Goal: Information Seeking & Learning: Learn about a topic

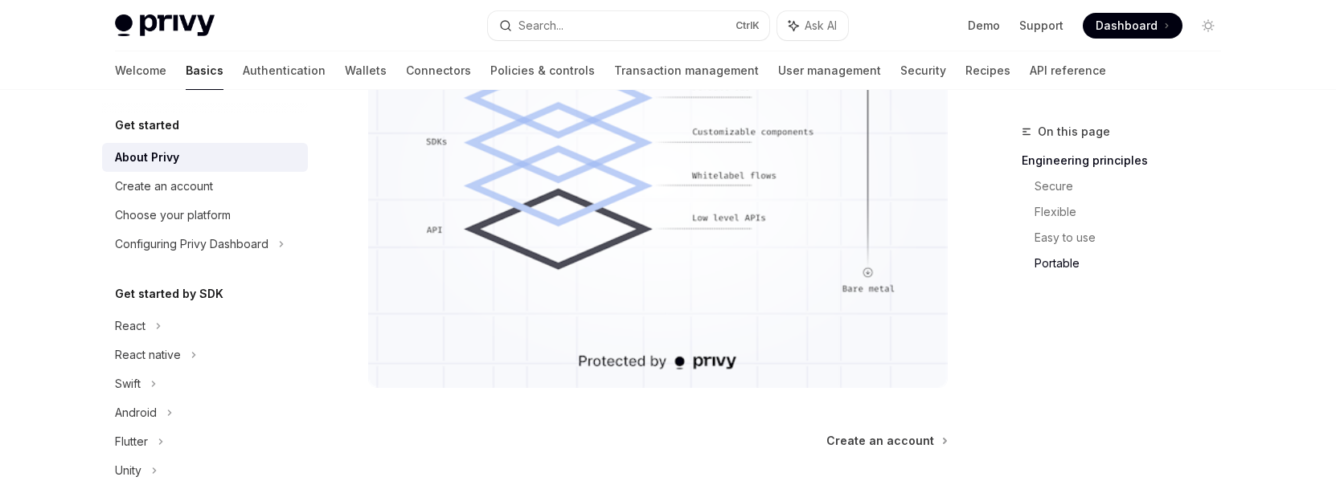
scroll to position [1447, 0]
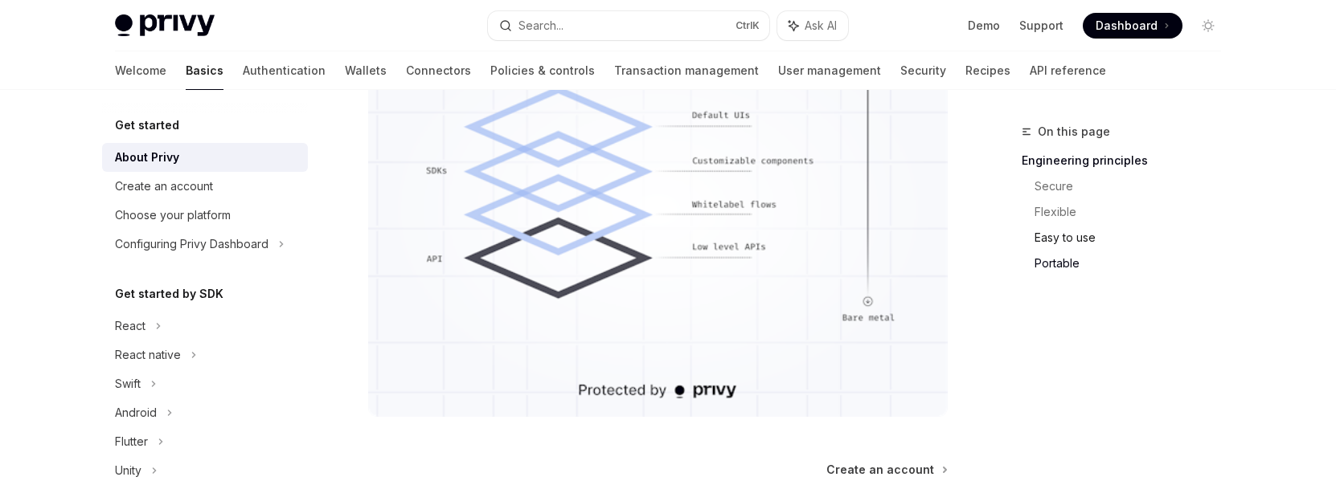
click at [1041, 239] on link "Easy to use" at bounding box center [1133, 238] width 199 height 26
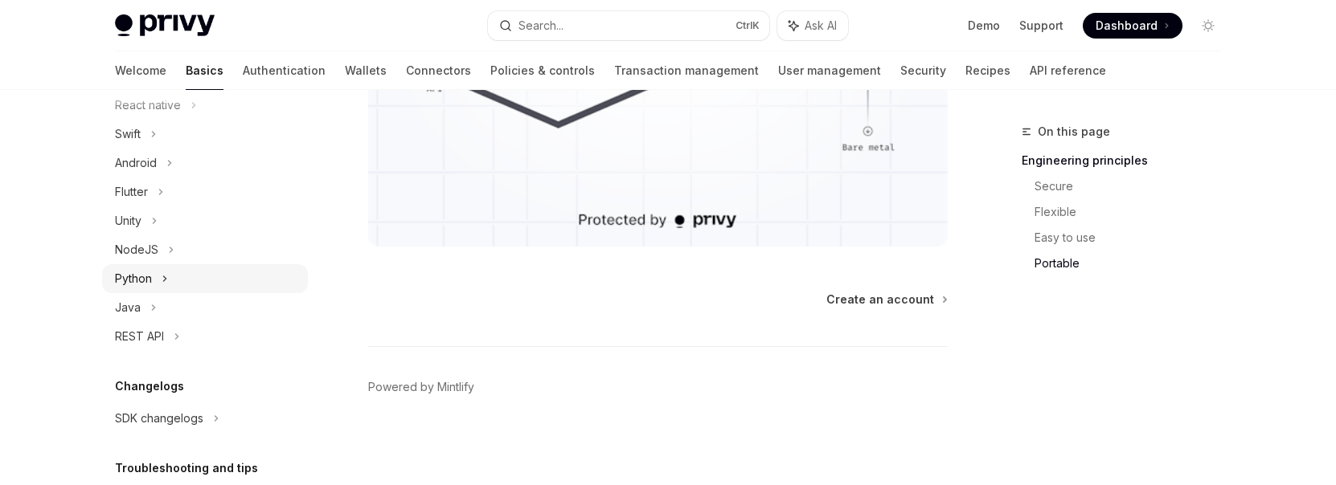
scroll to position [370, 0]
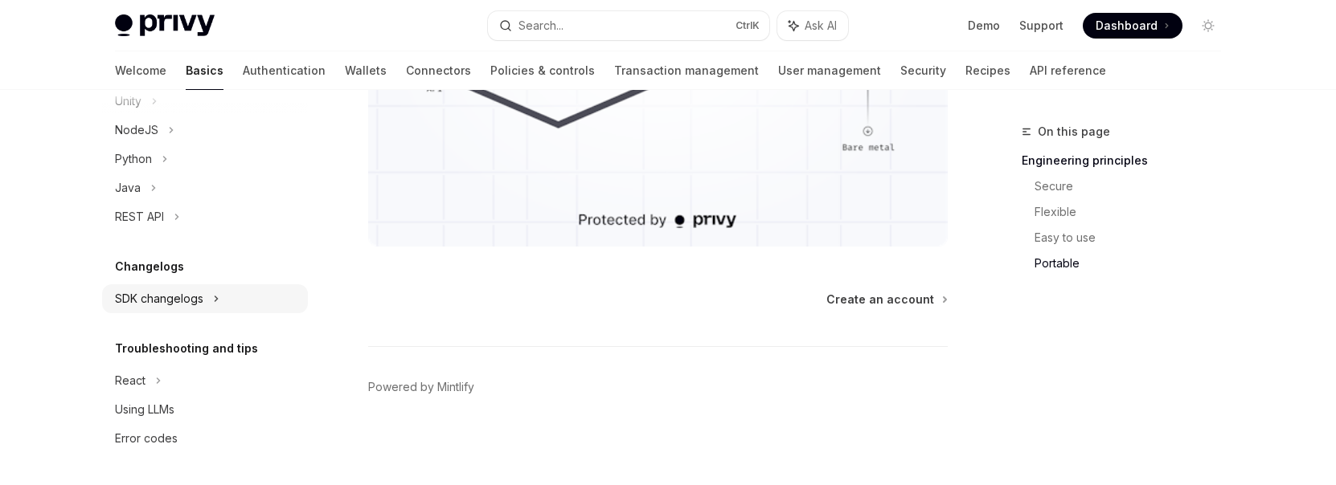
click at [159, 301] on div "SDK changelogs" at bounding box center [159, 298] width 88 height 19
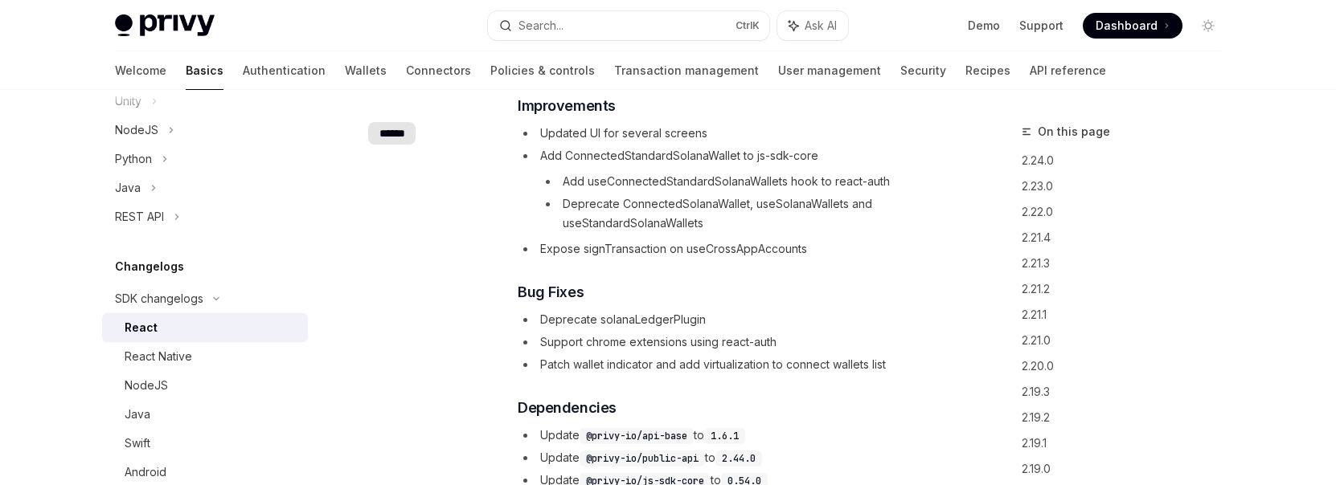
scroll to position [723, 0]
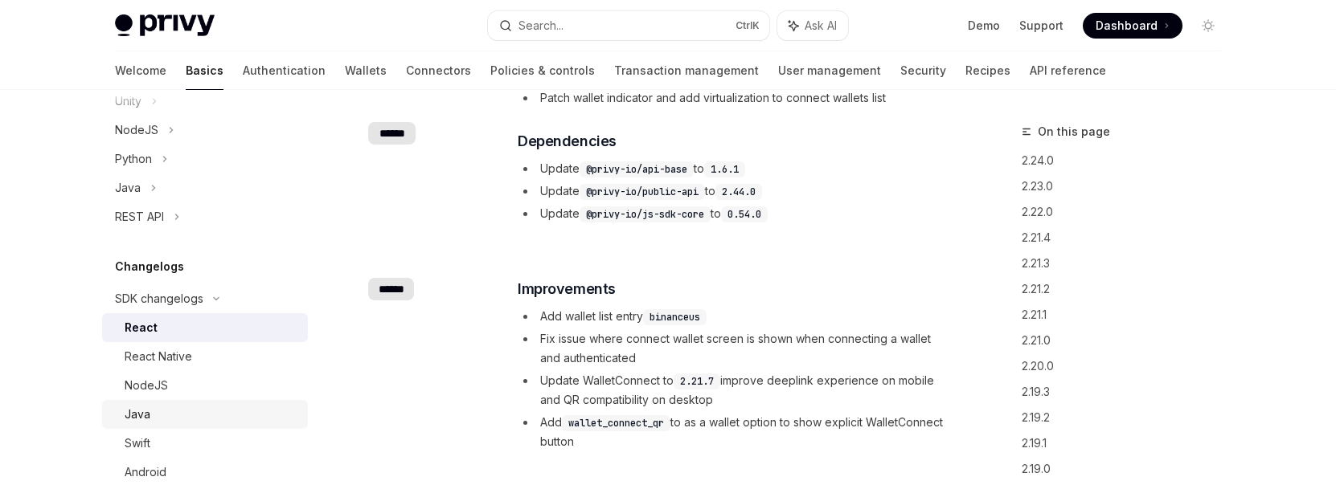
click at [117, 424] on link "Java" at bounding box center [205, 414] width 206 height 29
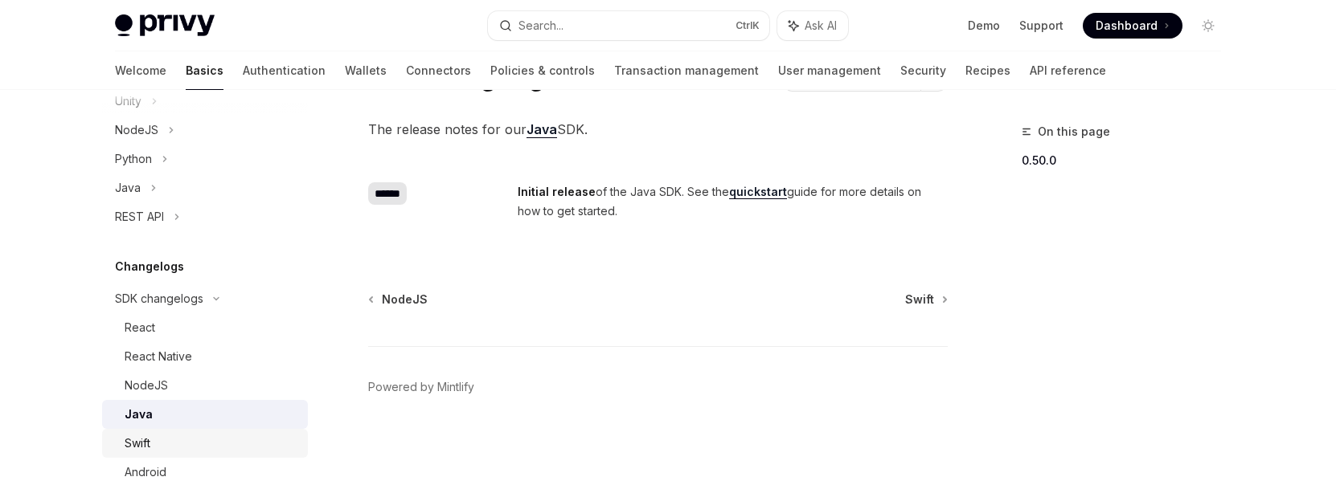
scroll to position [84, 0]
click at [144, 446] on div "Swift" at bounding box center [138, 443] width 26 height 19
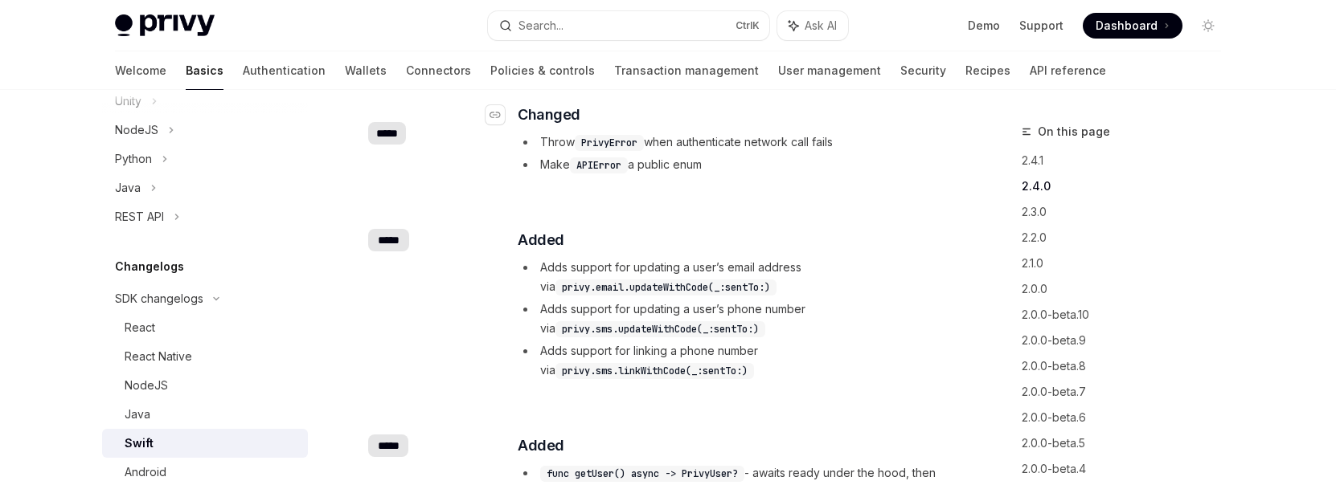
scroll to position [406, 0]
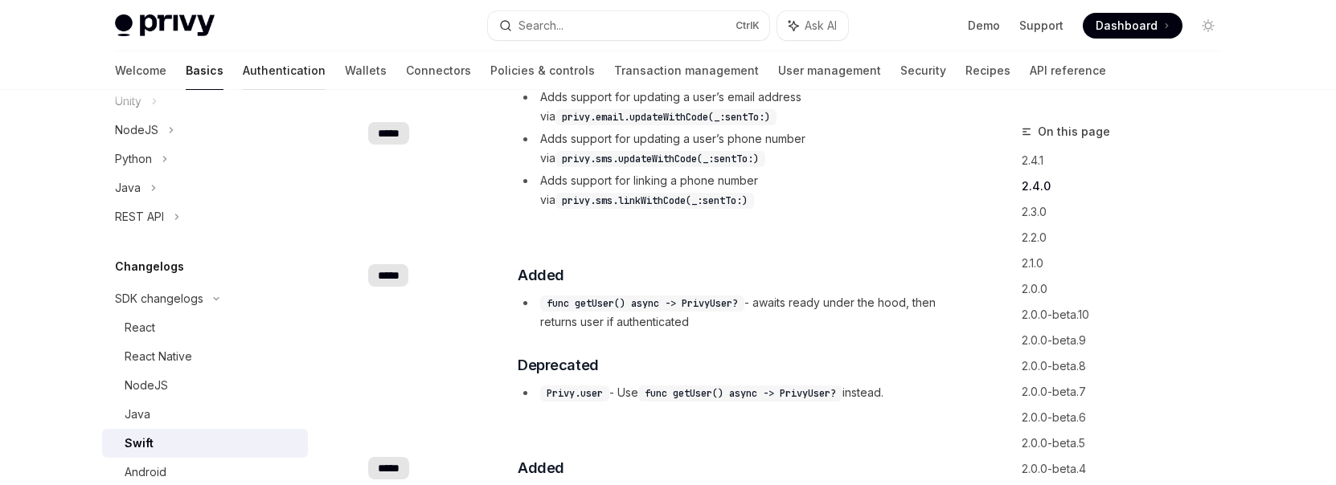
click at [243, 79] on link "Authentication" at bounding box center [284, 70] width 83 height 39
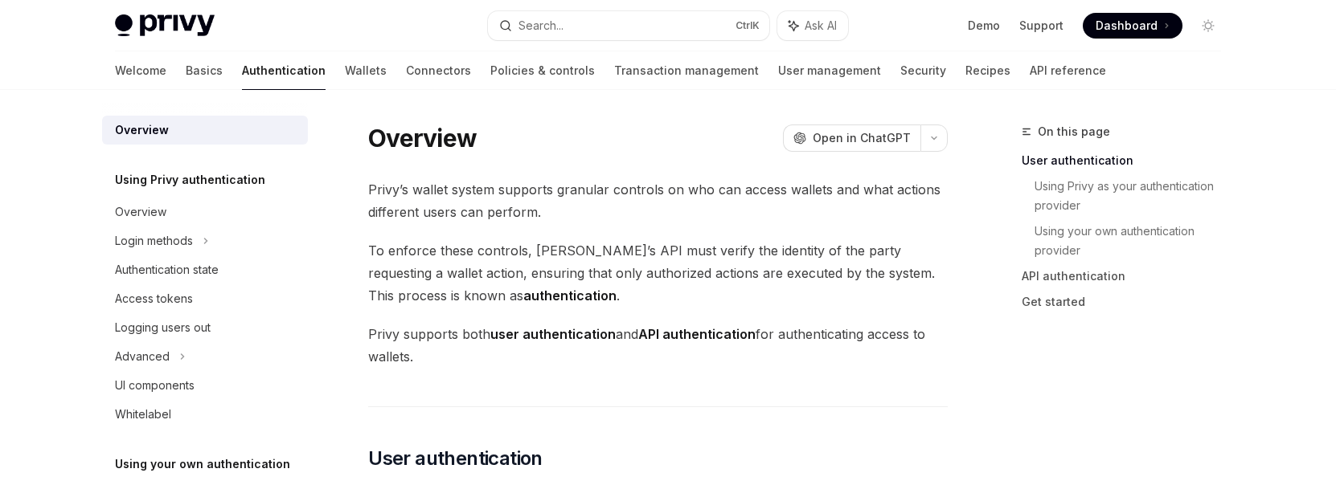
type textarea "*"
